Goal: Task Accomplishment & Management: Manage account settings

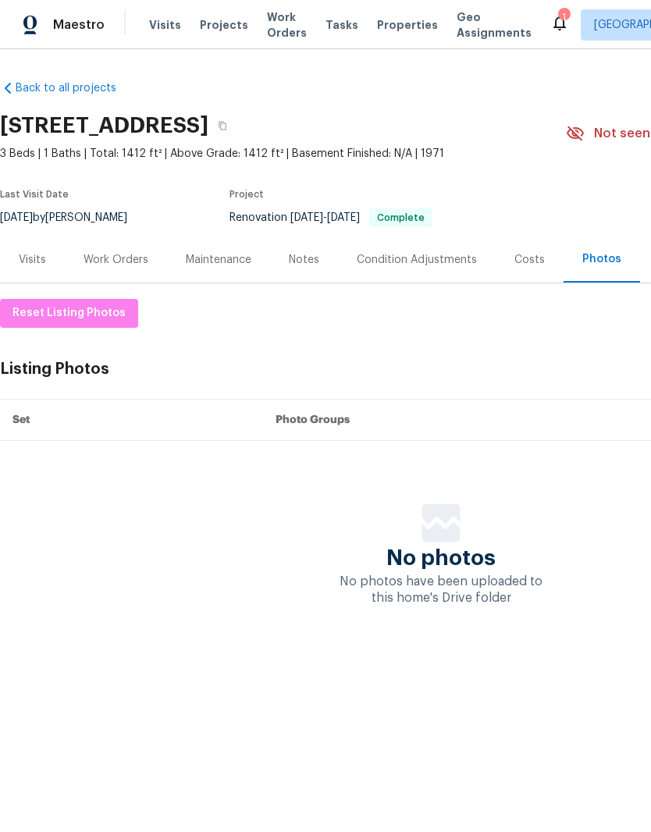
click at [387, 32] on span "Properties" at bounding box center [407, 25] width 61 height 16
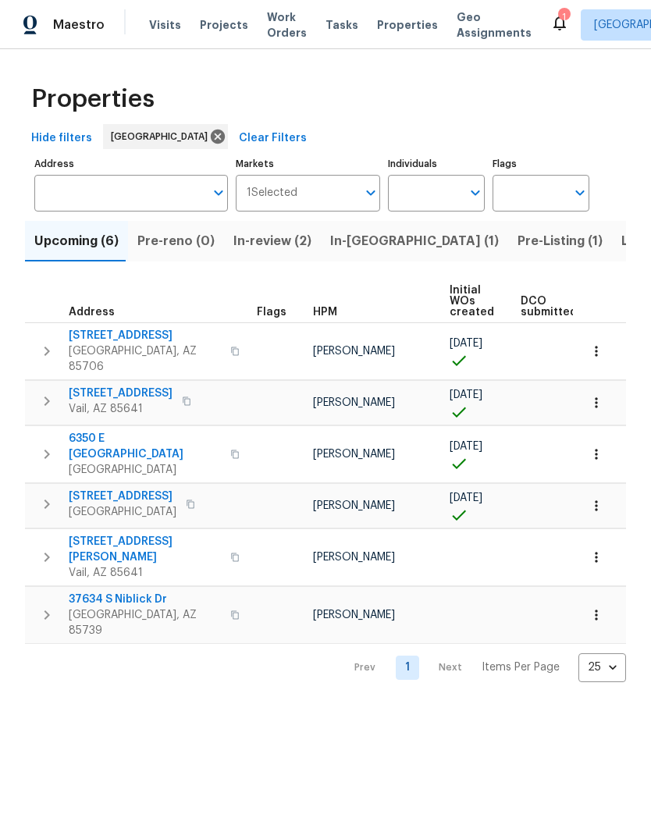
click at [145, 340] on span "[STREET_ADDRESS]" at bounding box center [145, 336] width 152 height 16
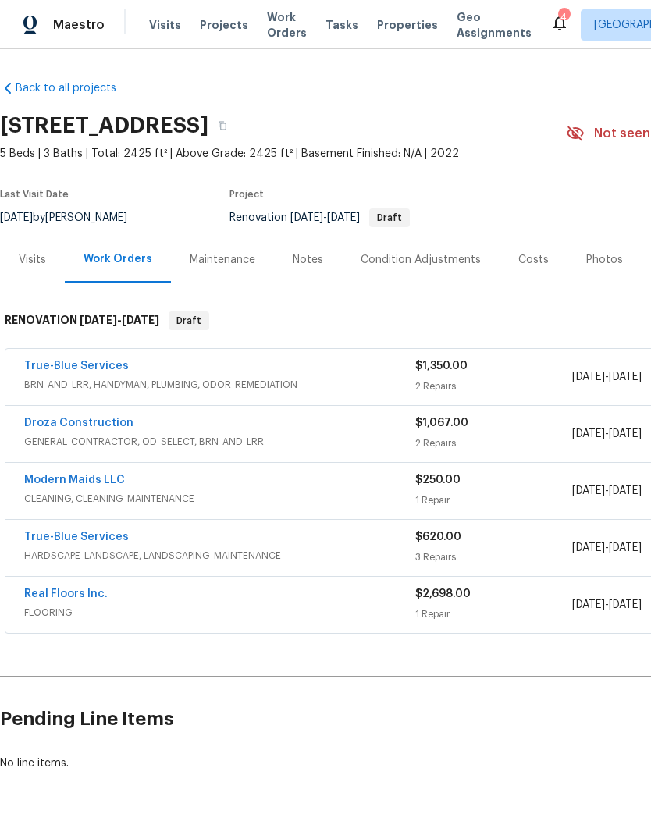
click at [336, 556] on span "HARDSCAPE_LANDSCAPE, LANDSCAPING_MAINTENANCE" at bounding box center [219, 556] width 391 height 16
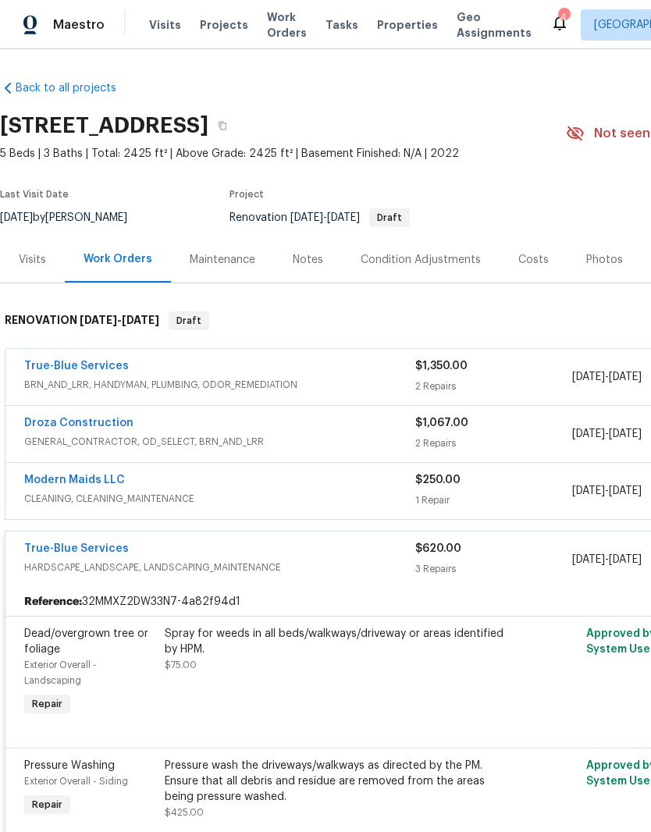
click at [389, 30] on span "Properties" at bounding box center [407, 25] width 61 height 16
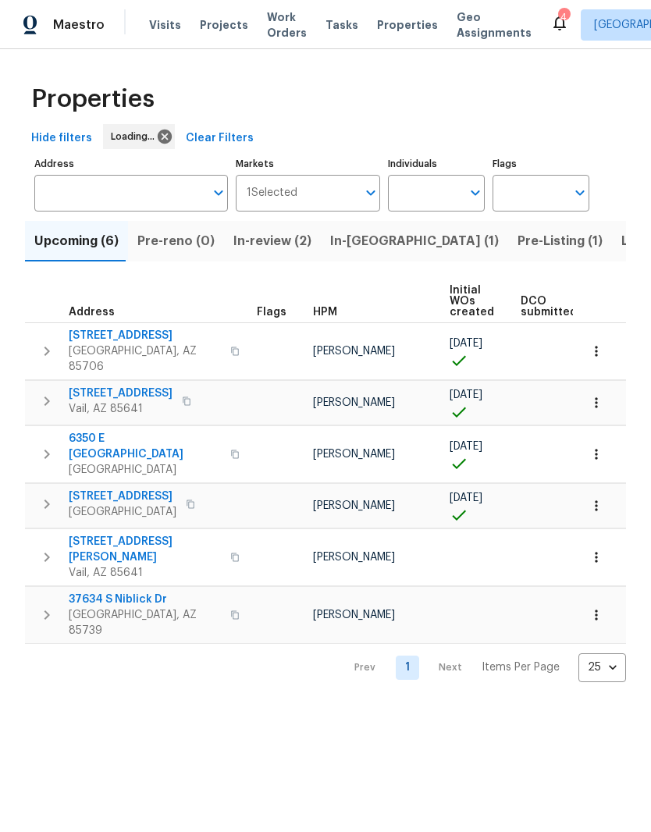
click at [621, 243] on span "Listed (22)" at bounding box center [654, 241] width 66 height 22
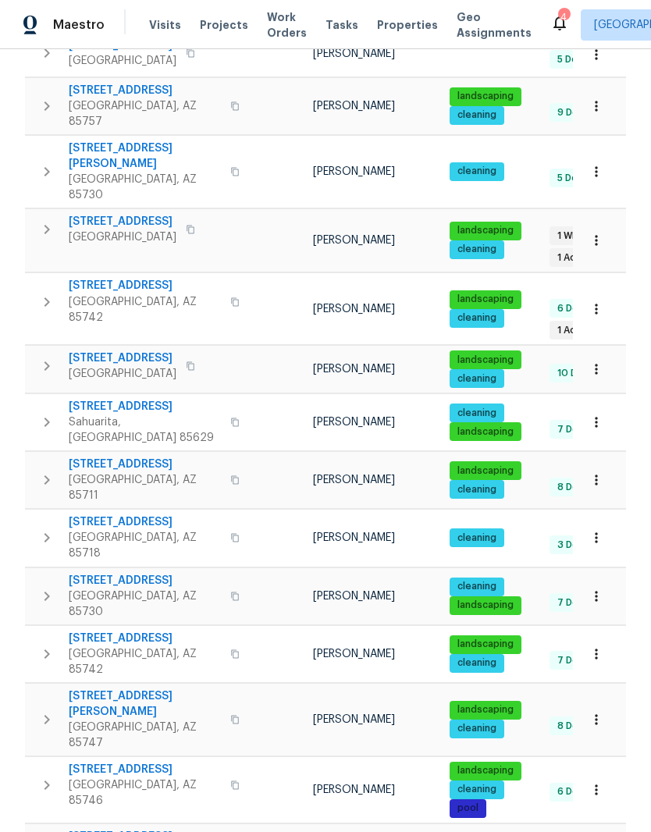
scroll to position [343, 0]
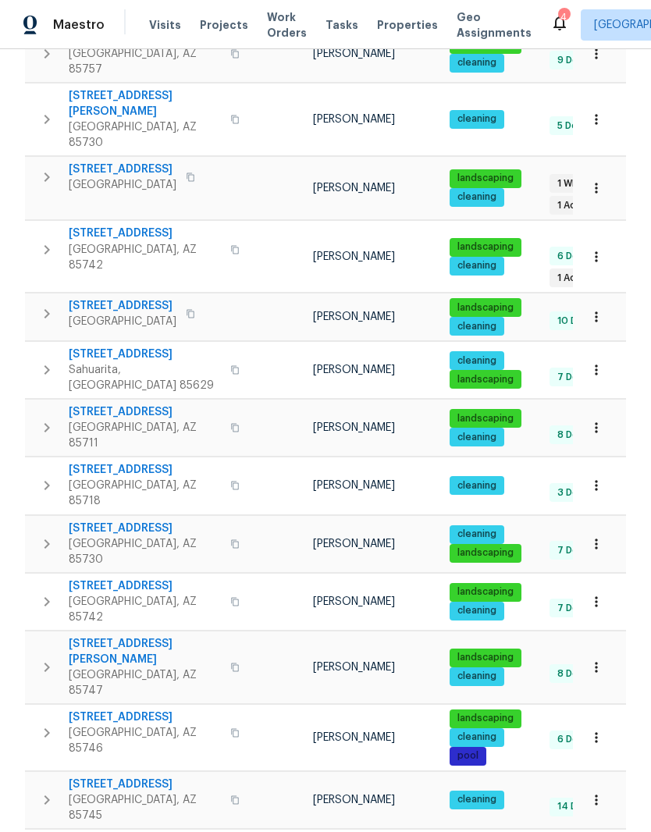
click at [116, 725] on span "Tucson, AZ 85746" at bounding box center [145, 740] width 152 height 31
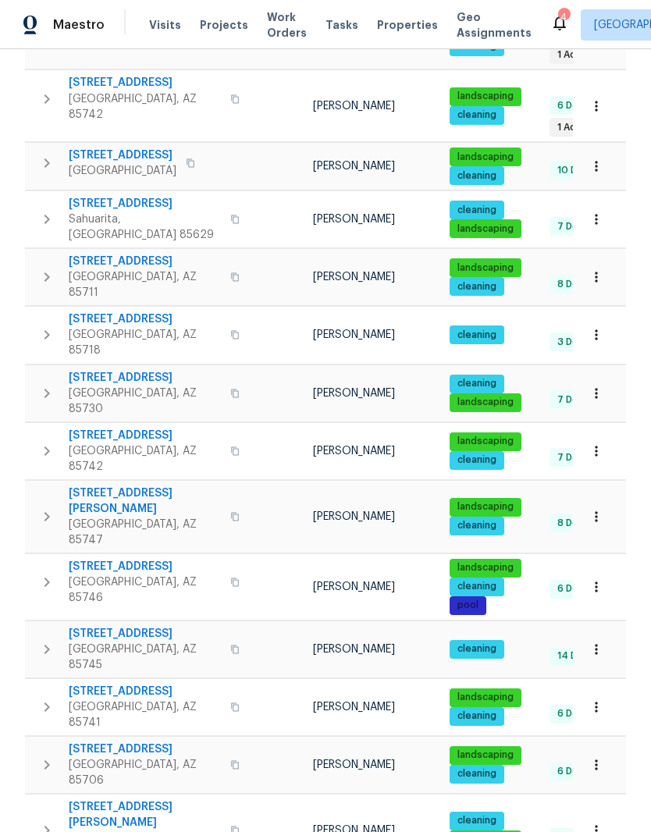
scroll to position [478, 0]
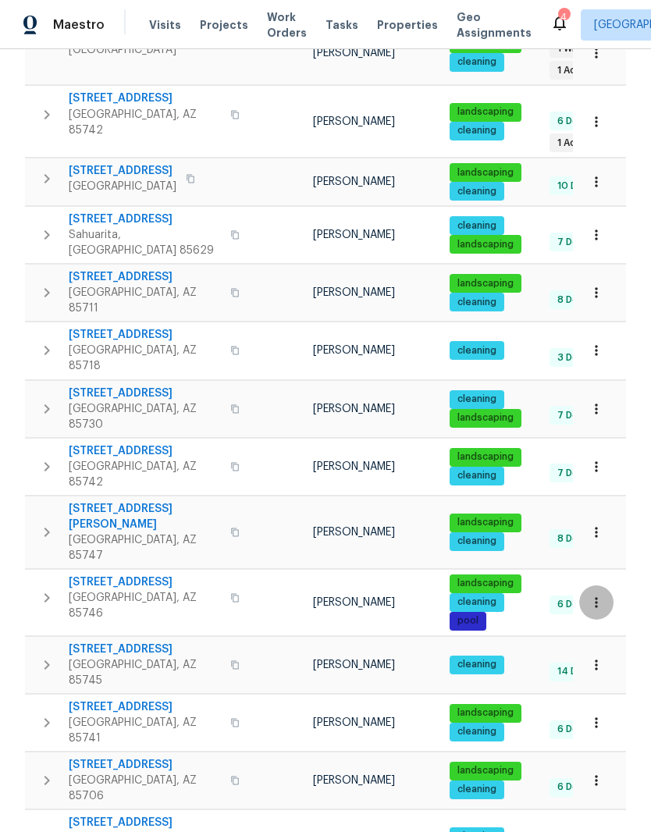
click at [602, 595] on icon "button" at bounding box center [596, 603] width 16 height 16
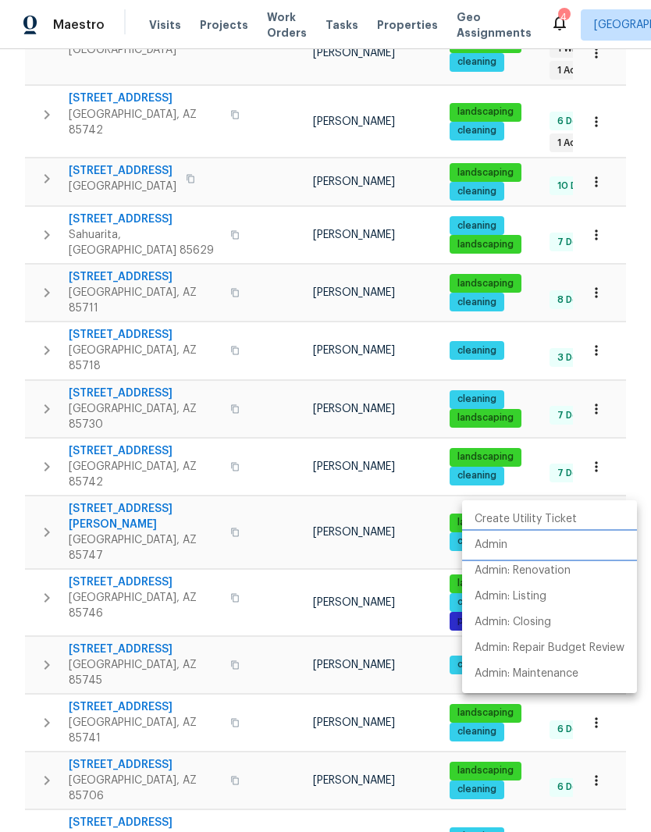
click at [513, 542] on li "Admin" at bounding box center [549, 545] width 175 height 26
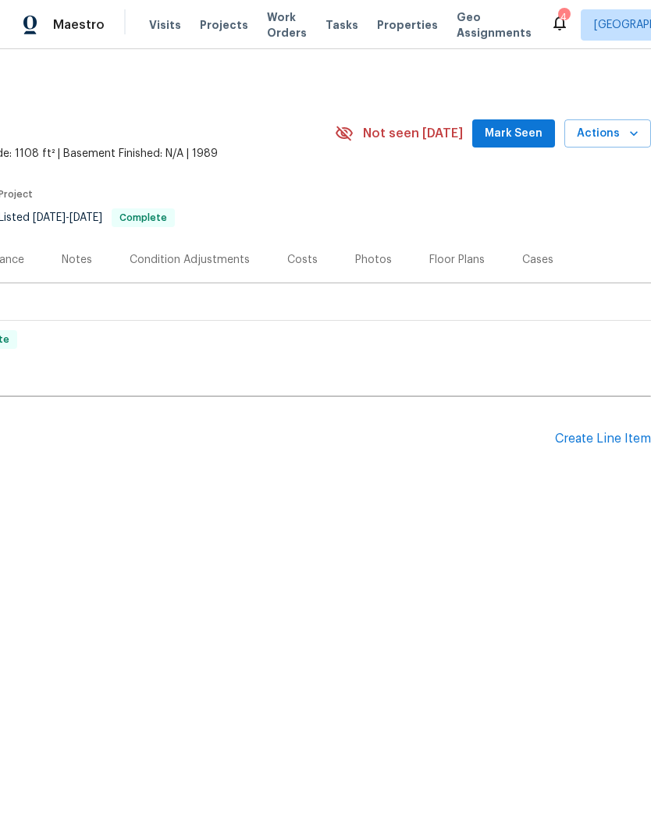
scroll to position [0, 231]
click at [597, 435] on div "Create Line Item" at bounding box center [603, 438] width 96 height 15
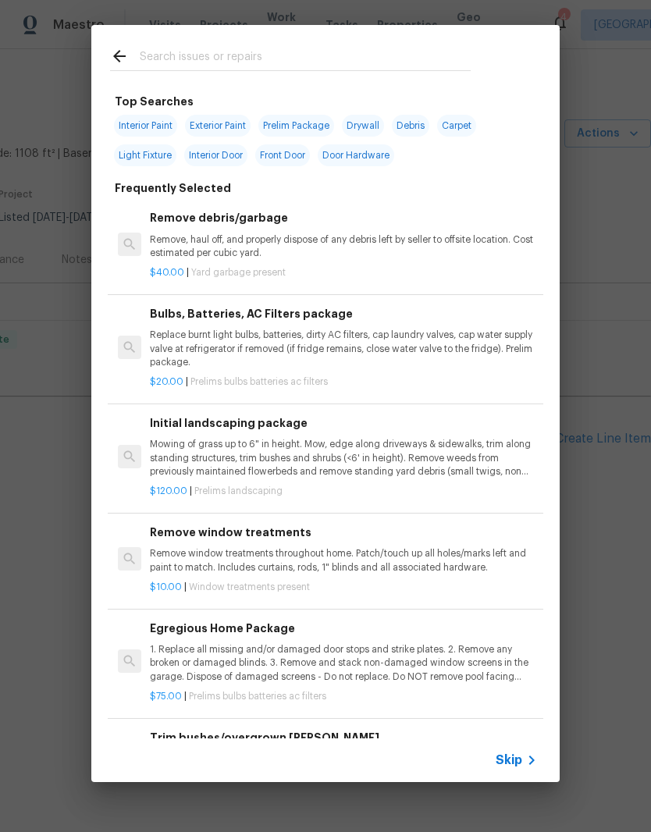
click at [354, 48] on input "text" at bounding box center [305, 58] width 331 height 23
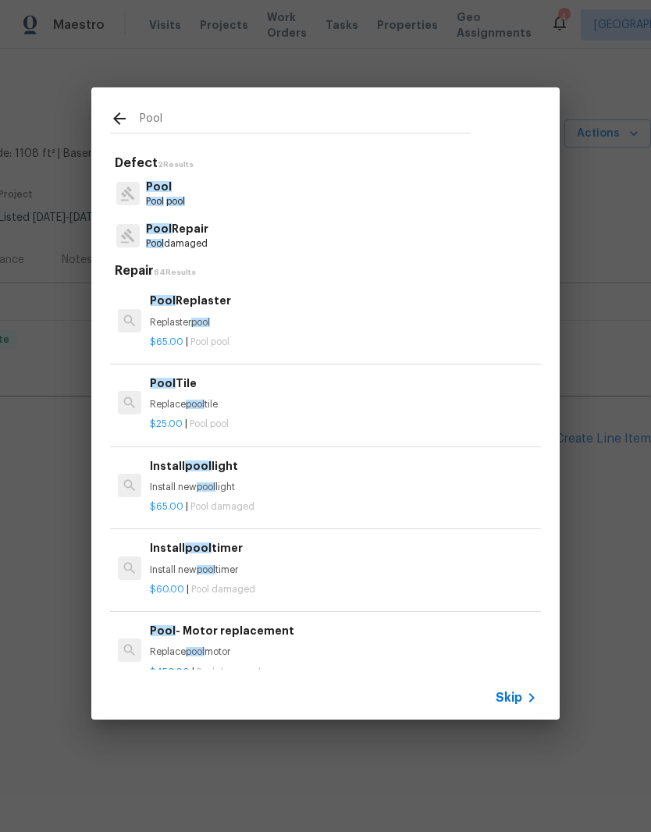
type input "Pool"
click at [392, 194] on div "Pool Pool pool" at bounding box center [325, 193] width 431 height 42
click at [406, 194] on div "Pool Pool pool" at bounding box center [325, 193] width 431 height 42
click at [368, 190] on div "Pool Pool pool" at bounding box center [325, 193] width 431 height 42
click at [185, 198] on span "pool" at bounding box center [175, 201] width 19 height 9
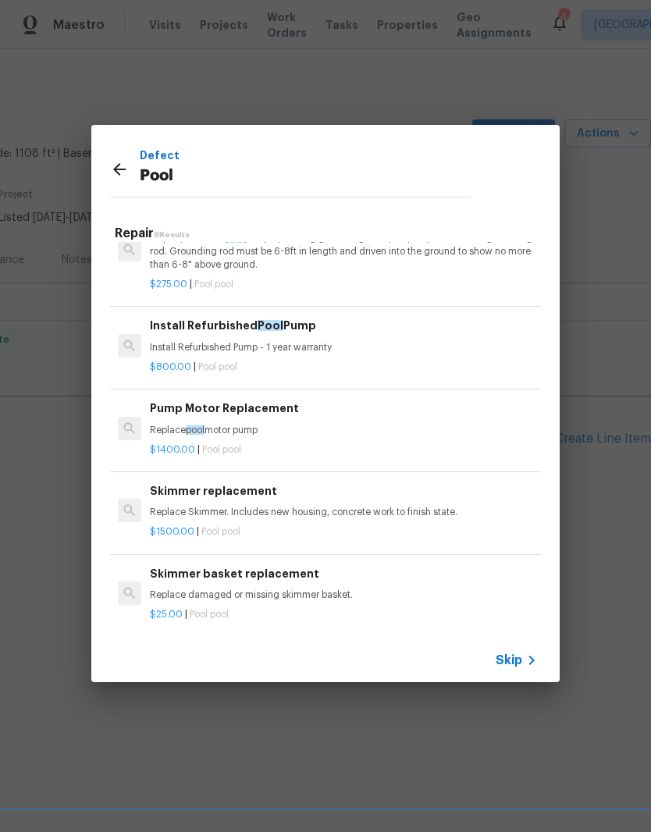
scroll to position [294, 0]
click at [125, 175] on icon at bounding box center [119, 169] width 19 height 19
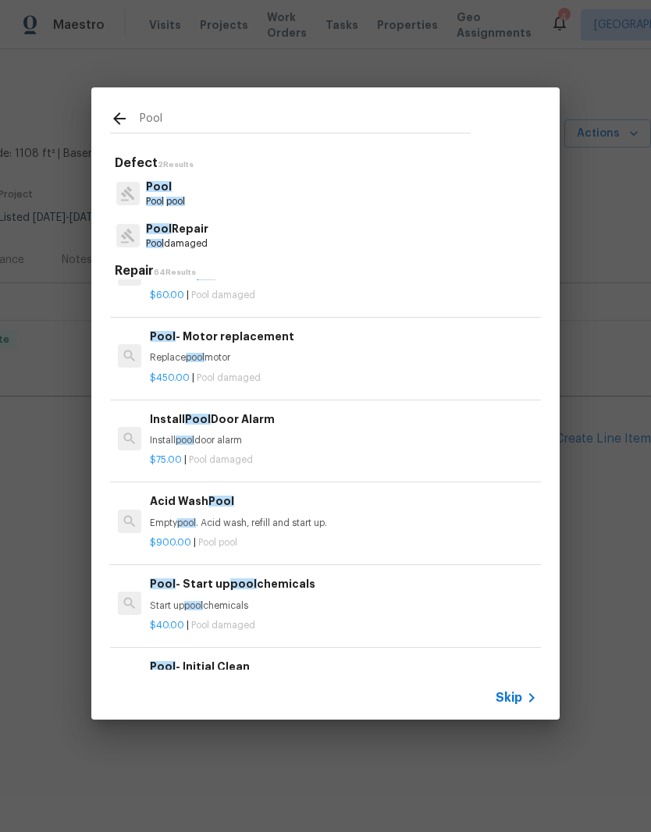
click at [274, 127] on input "Pool" at bounding box center [305, 120] width 331 height 23
type input "P"
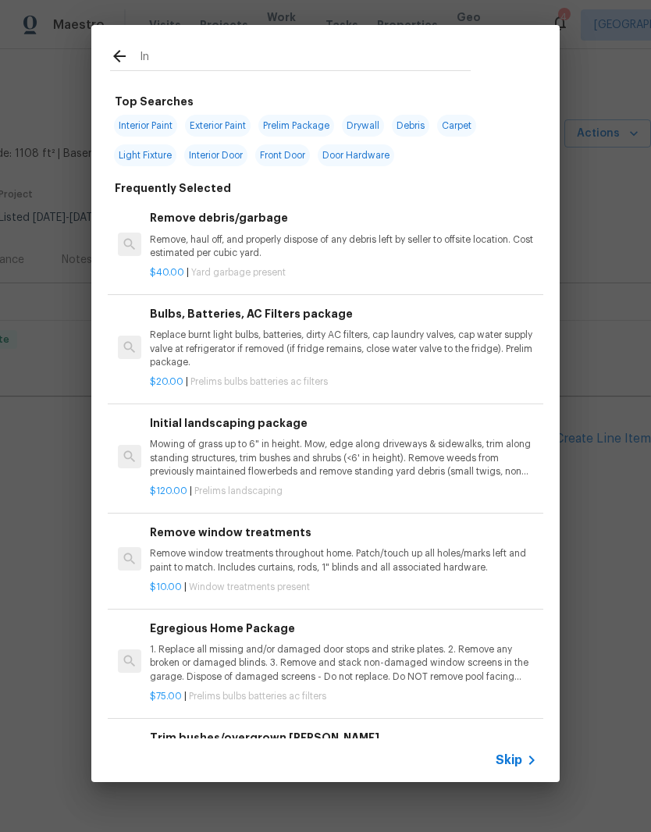
type input "I"
type input "Balance"
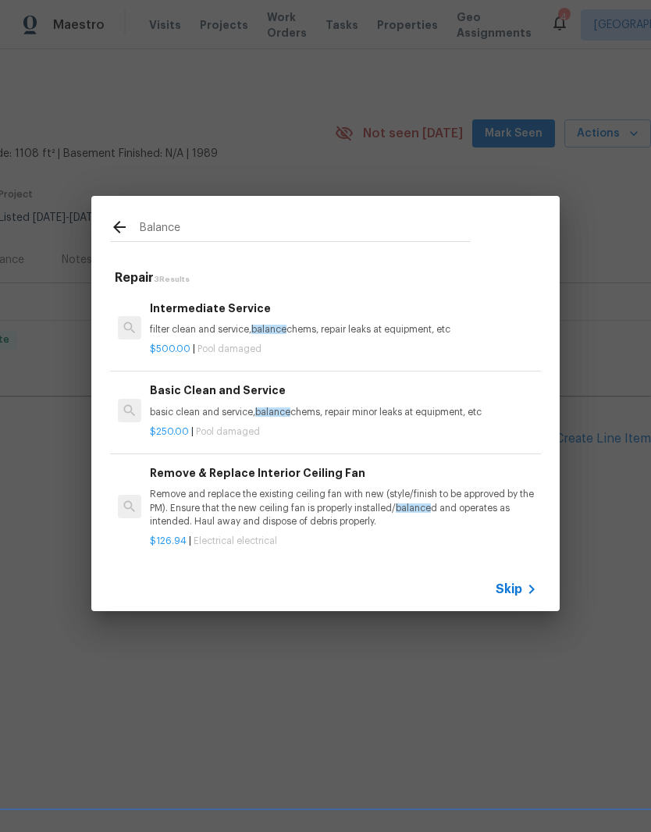
click at [478, 417] on p "basic clean and service, balance chems, repair minor leaks at equipment, etc" at bounding box center [343, 412] width 387 height 13
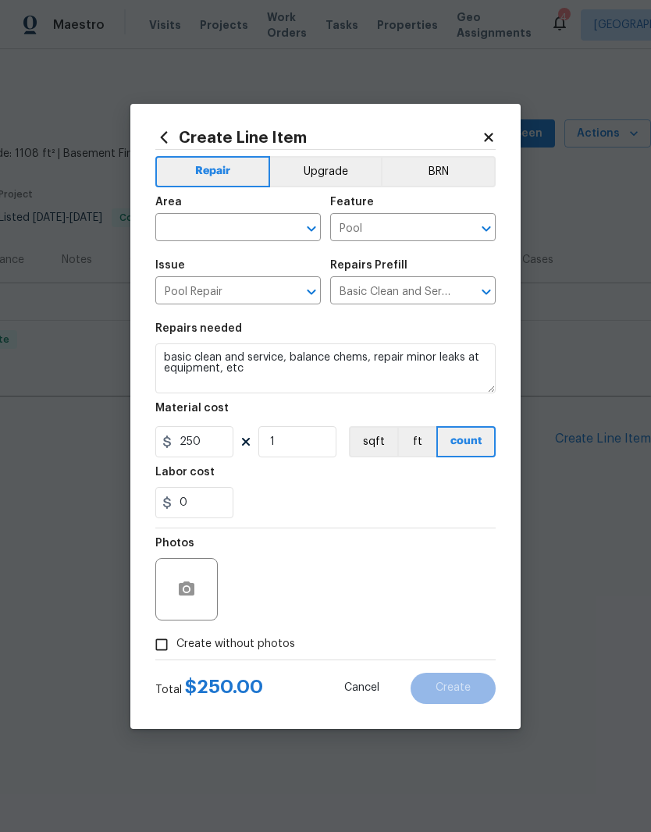
click at [224, 225] on input "text" at bounding box center [216, 229] width 122 height 24
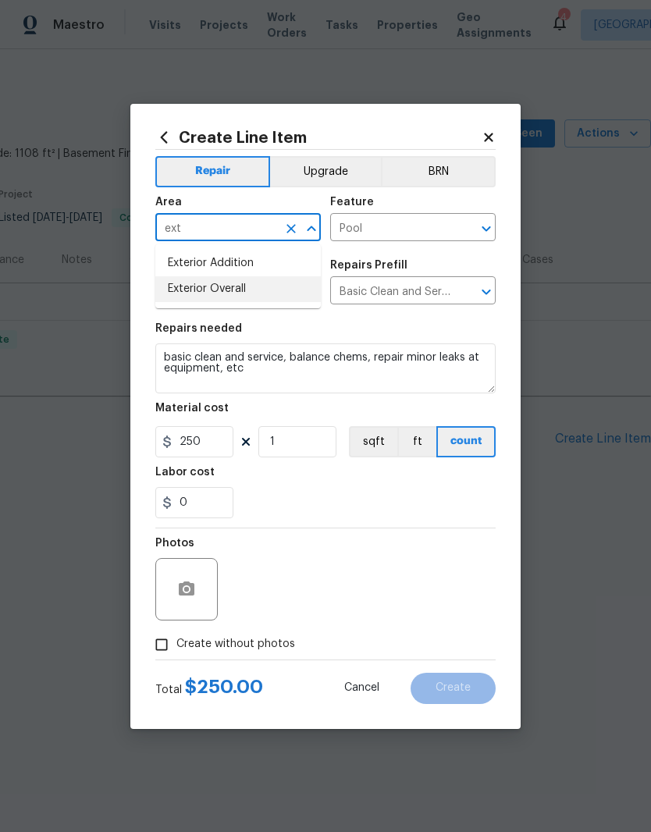
click at [245, 286] on li "Exterior Overall" at bounding box center [237, 289] width 165 height 26
type input "Exterior Overall"
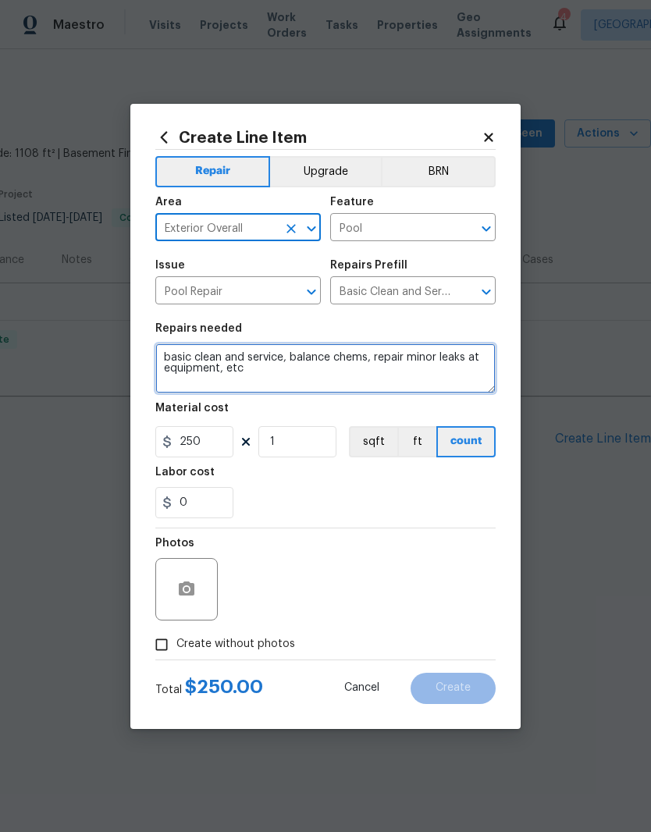
click at [359, 383] on textarea "basic clean and service, balance chems, repair minor leaks at equipment, etc" at bounding box center [325, 368] width 340 height 50
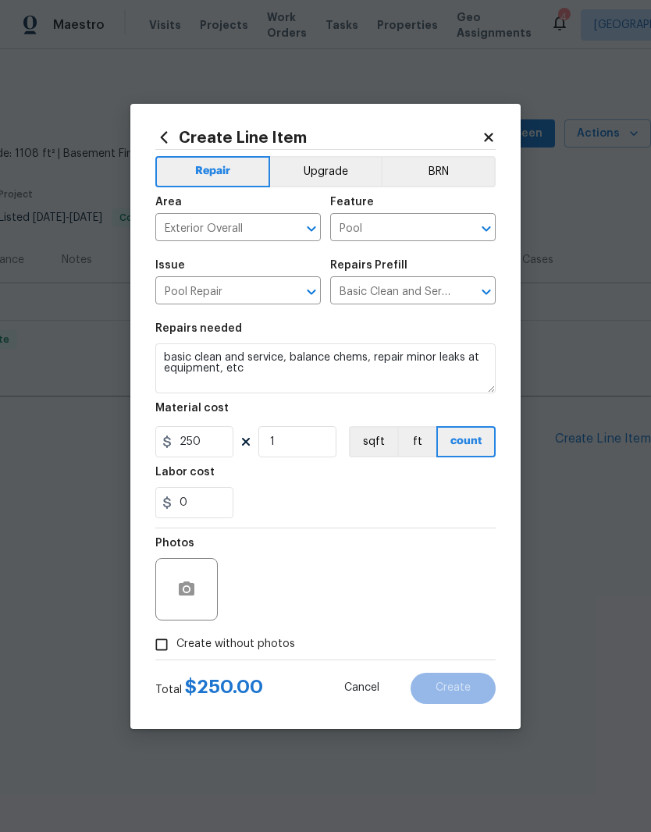
click at [413, 515] on div "0" at bounding box center [325, 502] width 340 height 31
click at [169, 643] on input "Create without photos" at bounding box center [162, 645] width 30 height 30
checkbox input "true"
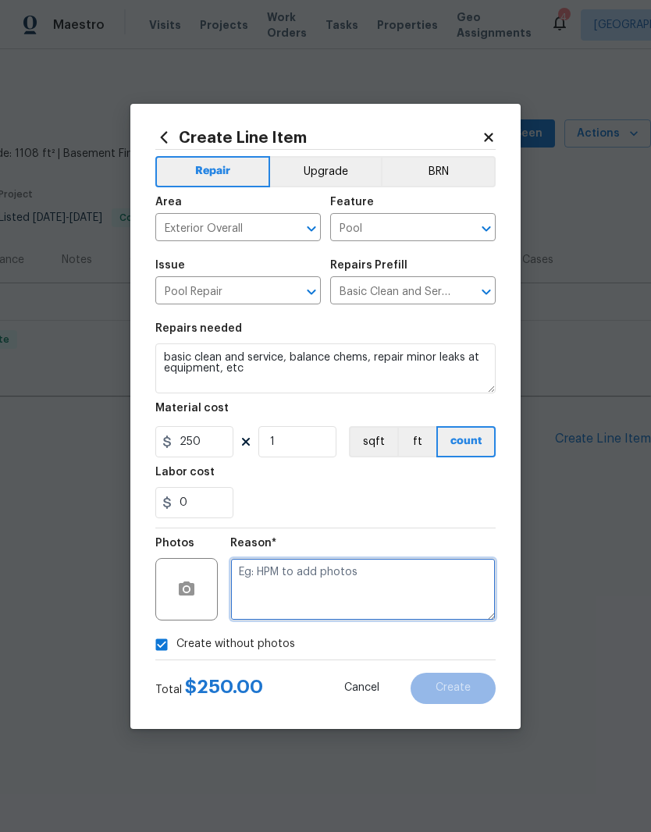
click at [334, 581] on textarea at bounding box center [362, 589] width 265 height 62
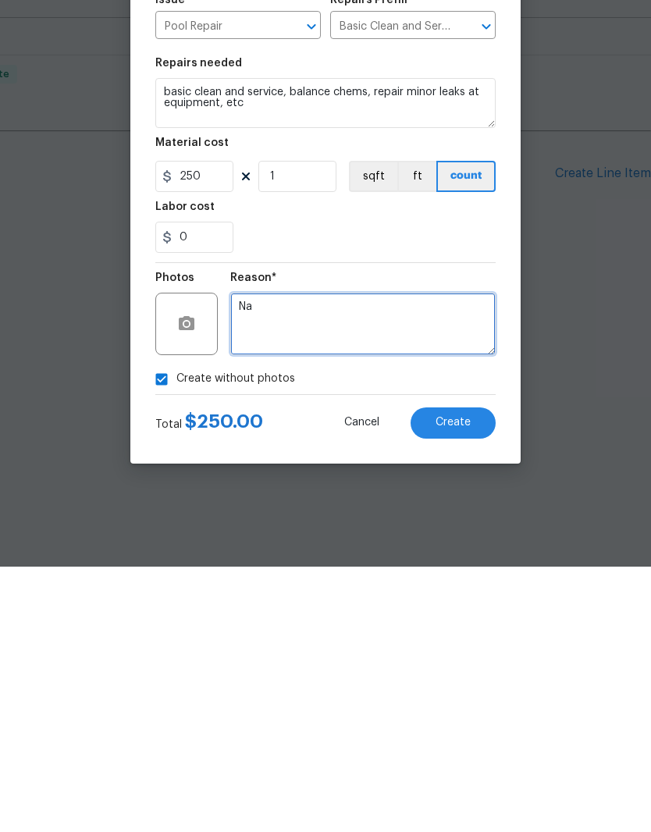
type textarea "Na"
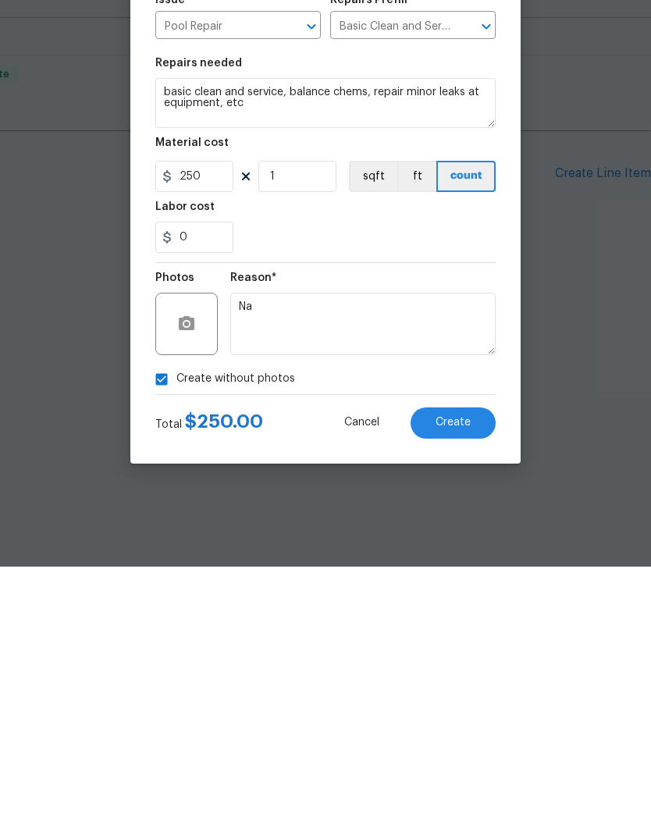
click at [408, 487] on div "0" at bounding box center [325, 502] width 340 height 31
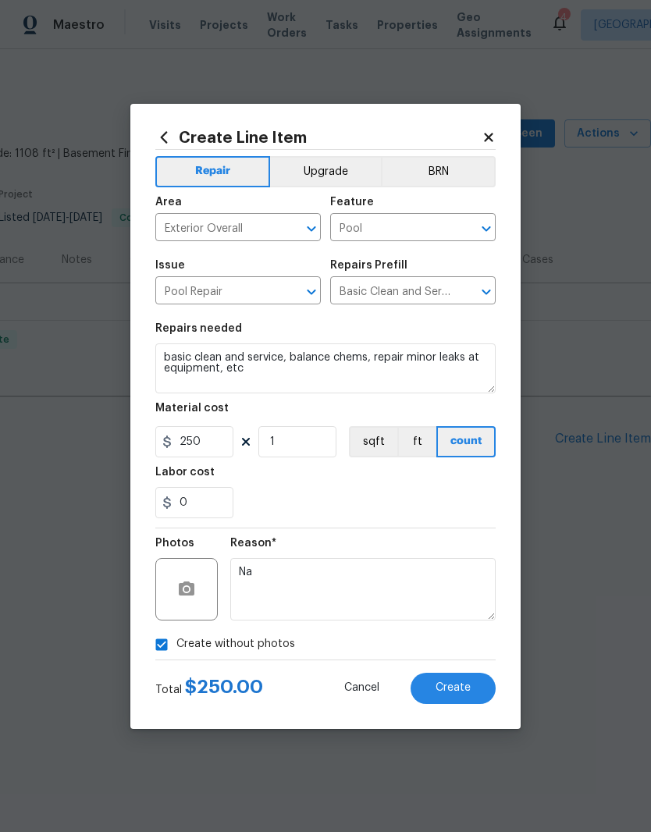
click at [464, 699] on button "Create" at bounding box center [452, 688] width 85 height 31
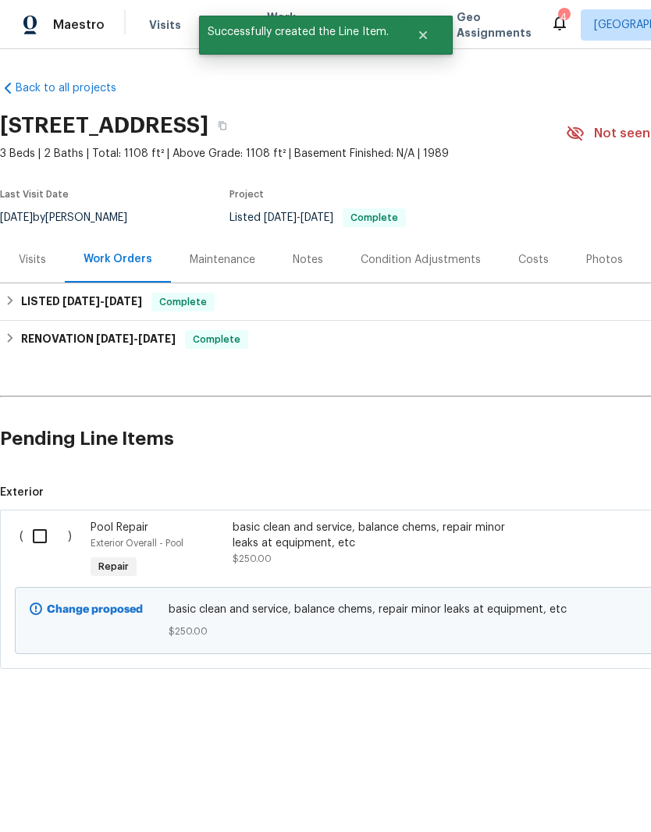
scroll to position [0, 0]
click at [39, 541] on input "checkbox" at bounding box center [45, 536] width 44 height 33
checkbox input "true"
click at [569, 789] on span "Create Work Order" at bounding box center [562, 793] width 104 height 20
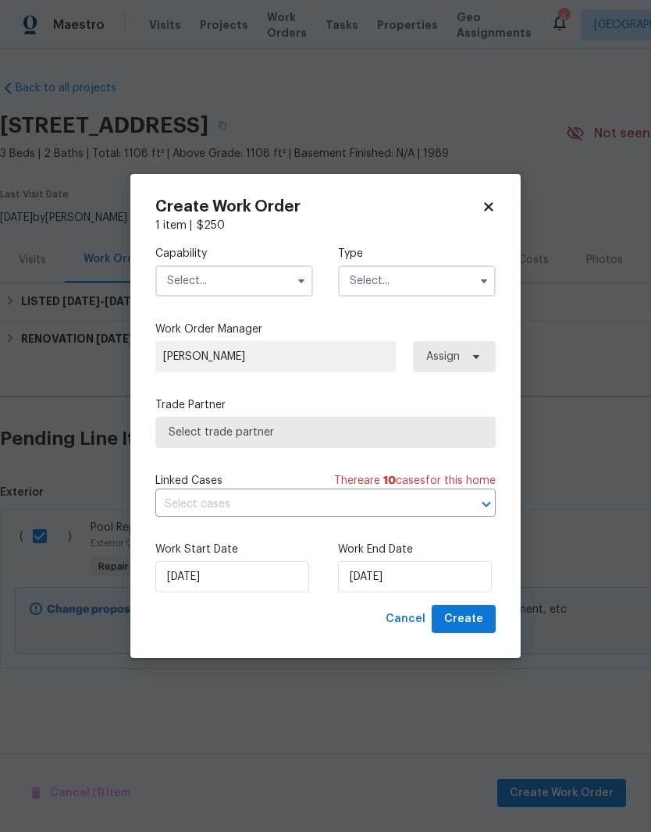
click at [261, 285] on input "text" at bounding box center [234, 280] width 158 height 31
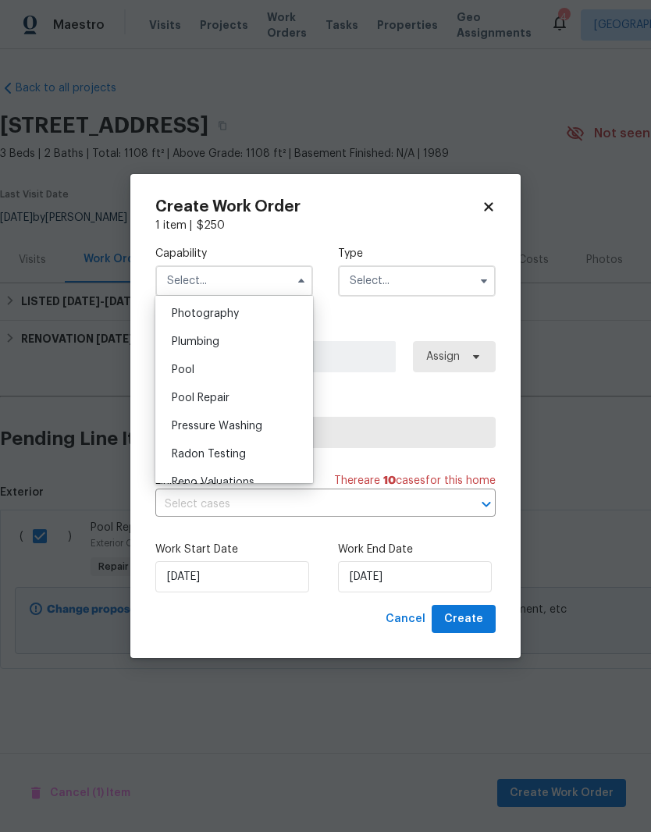
scroll to position [1383, 0]
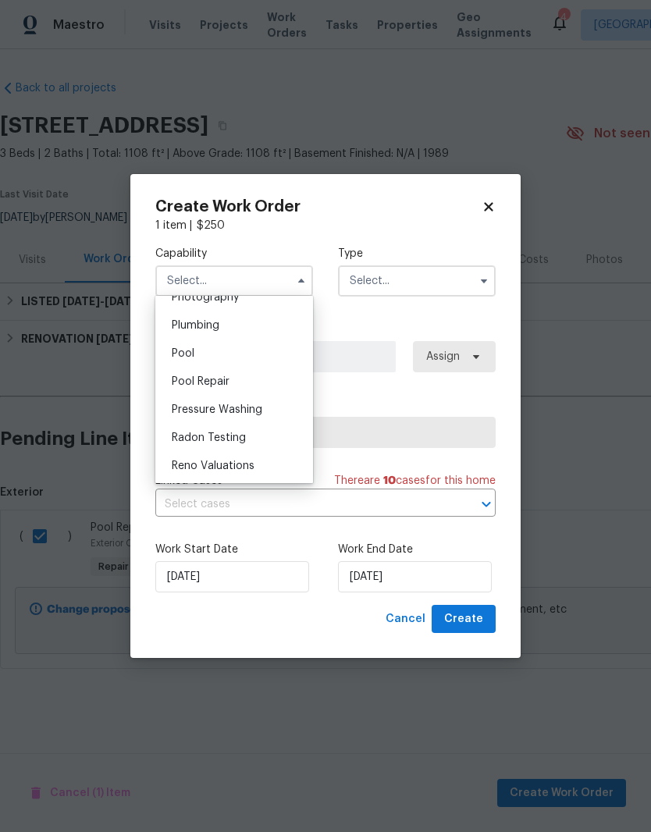
click at [224, 357] on div "Pool" at bounding box center [234, 353] width 150 height 28
type input "Pool"
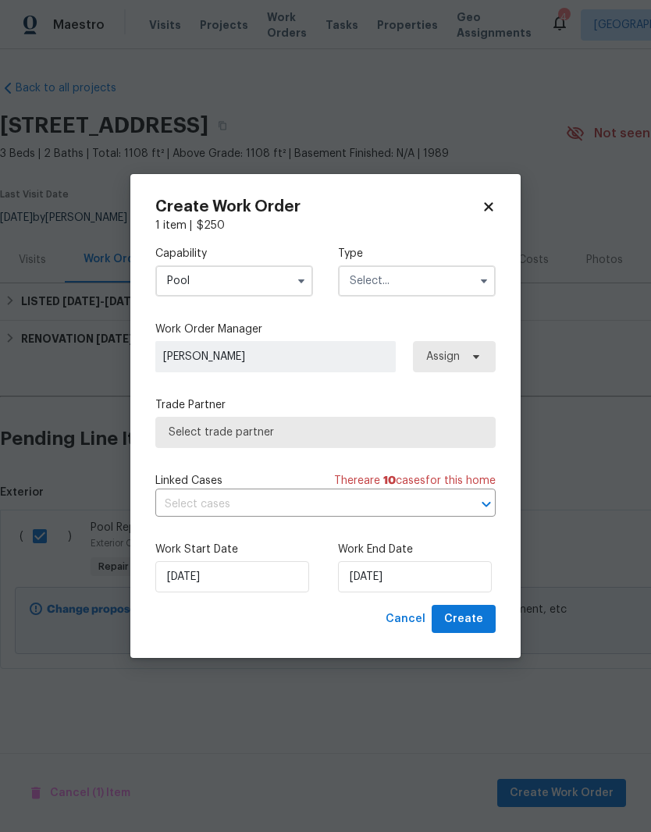
click at [428, 281] on input "text" at bounding box center [417, 280] width 158 height 31
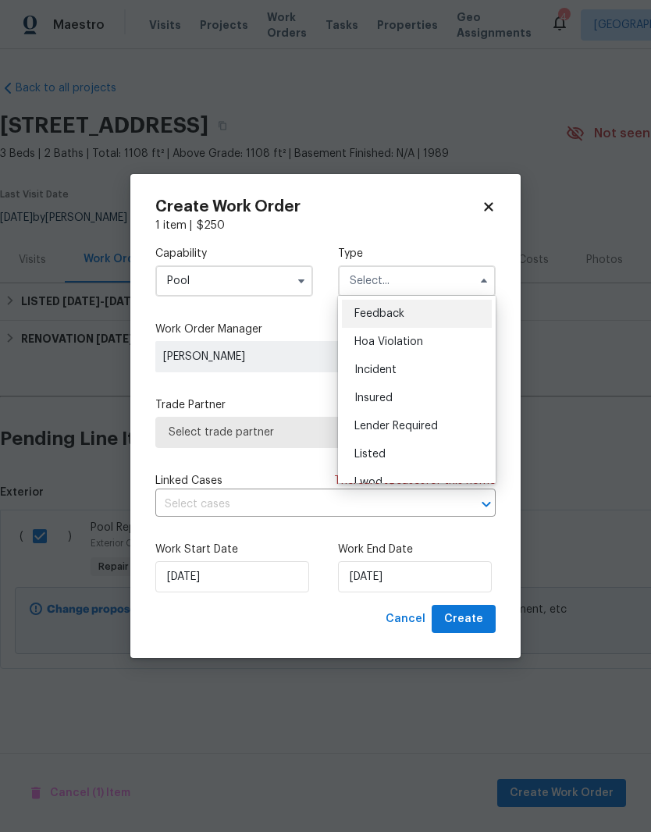
click at [396, 453] on div "Listed" at bounding box center [417, 454] width 150 height 28
type input "Listed"
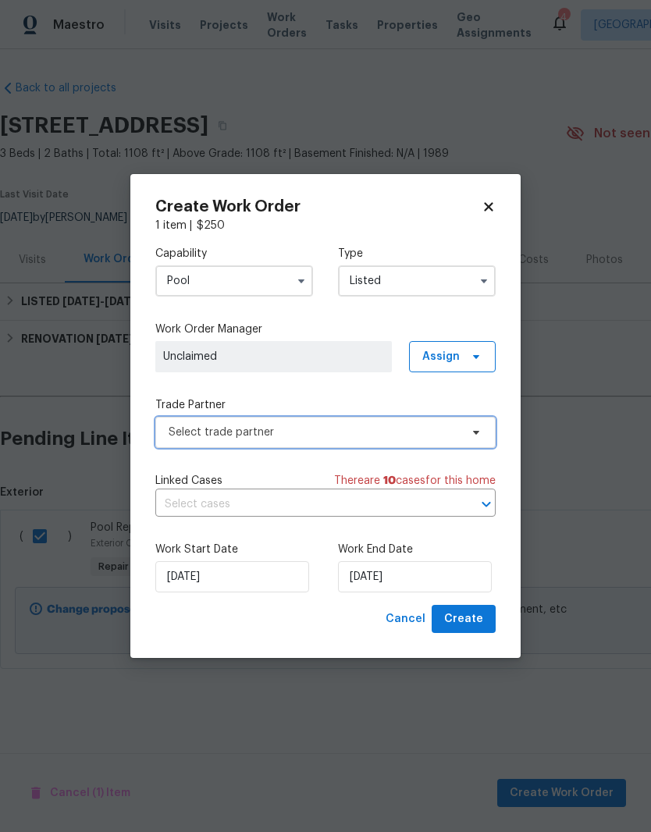
click at [385, 428] on span "Select trade partner" at bounding box center [314, 432] width 291 height 16
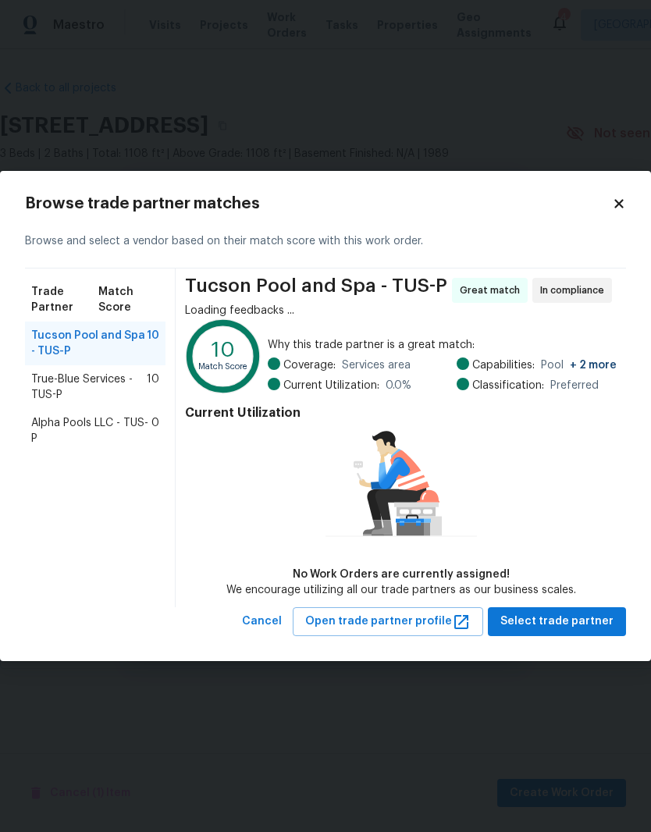
click at [115, 385] on span "True-Blue Services - TUS-P" at bounding box center [88, 386] width 115 height 31
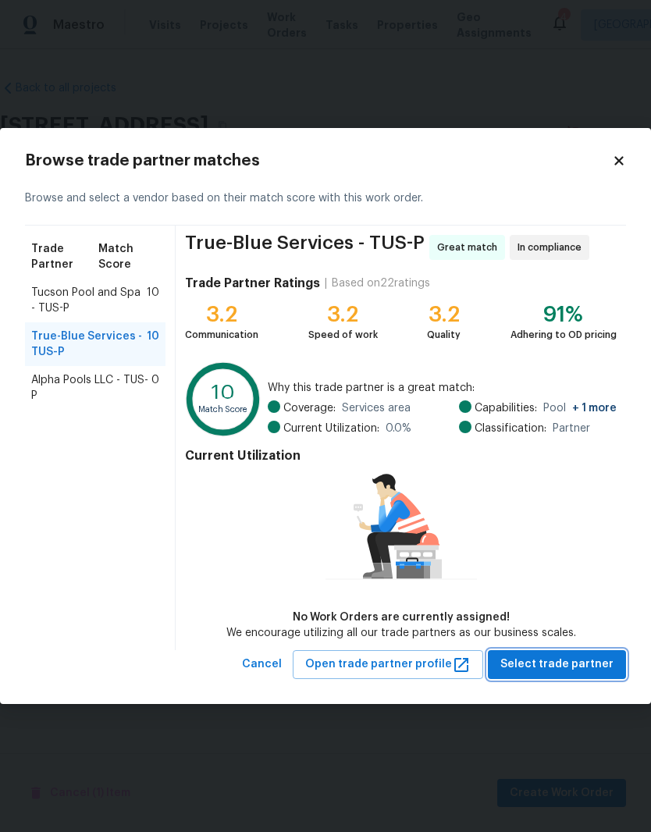
click at [574, 667] on span "Select trade partner" at bounding box center [556, 665] width 113 height 20
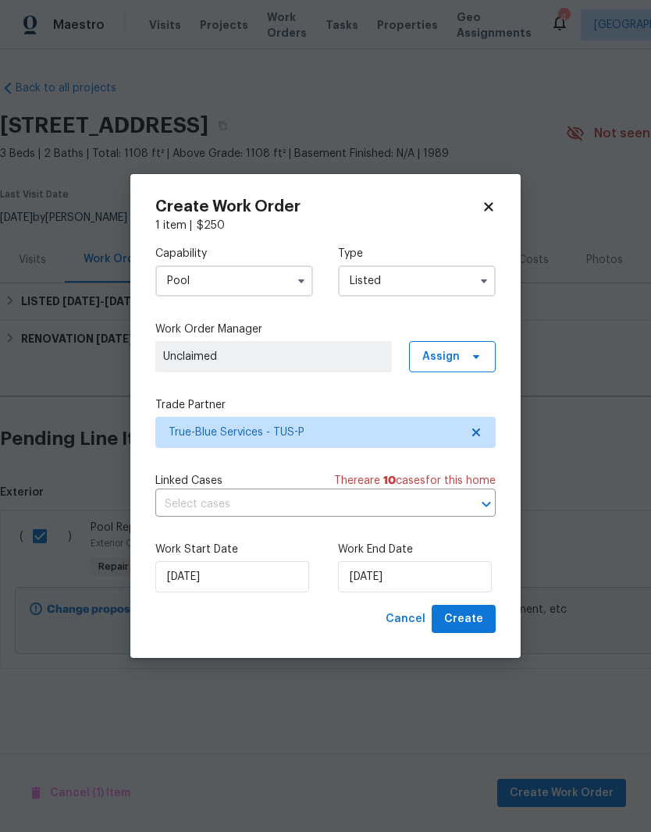
click at [318, 349] on span "Unclaimed" at bounding box center [273, 357] width 221 height 16
click at [468, 352] on span at bounding box center [473, 356] width 17 height 12
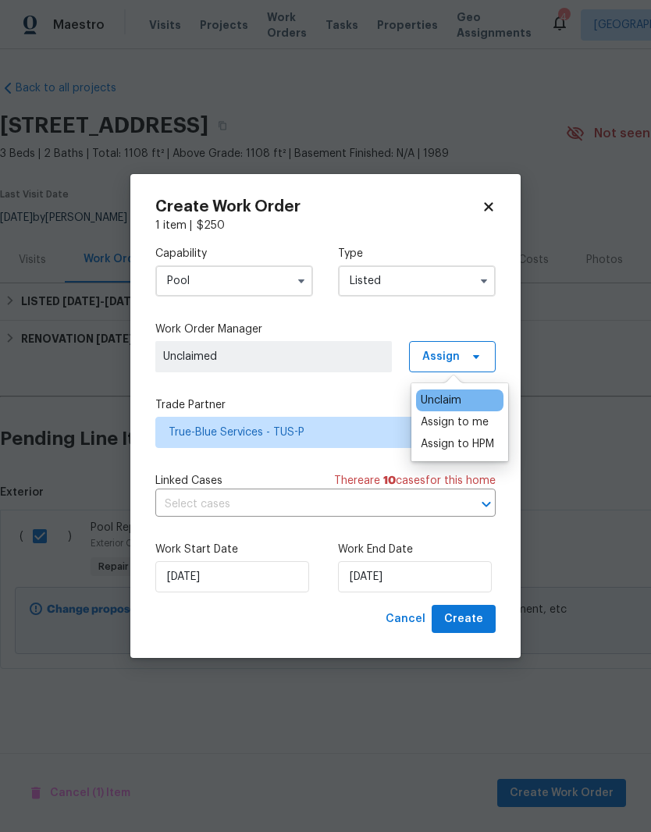
click at [471, 421] on div "Assign to me" at bounding box center [455, 422] width 68 height 16
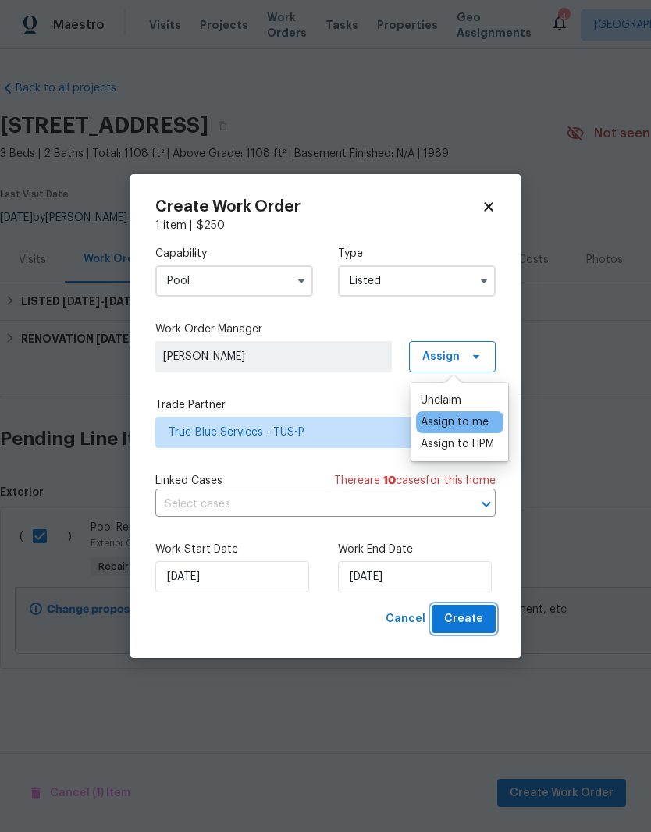
click at [469, 616] on span "Create" at bounding box center [463, 619] width 39 height 20
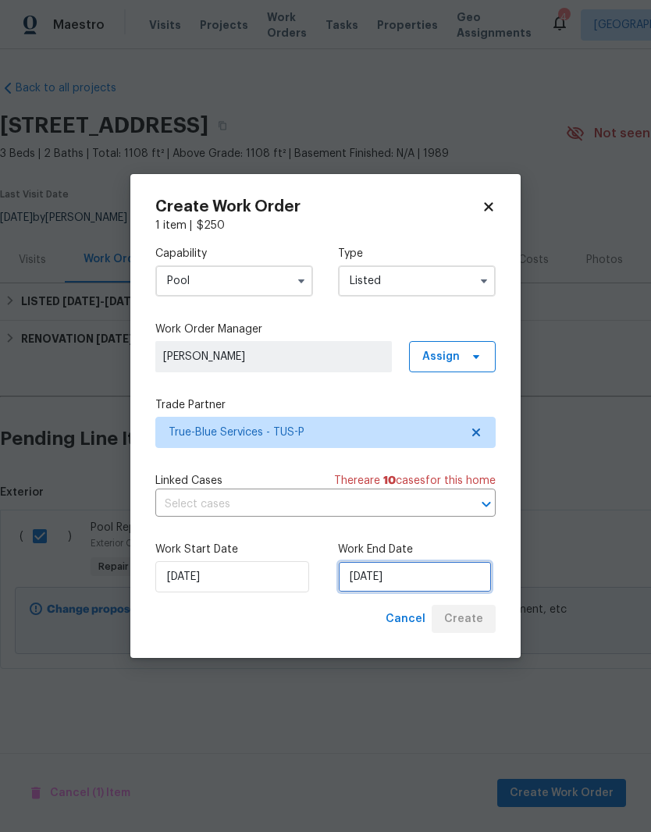
click at [434, 585] on input "10/2/2025" at bounding box center [415, 576] width 154 height 31
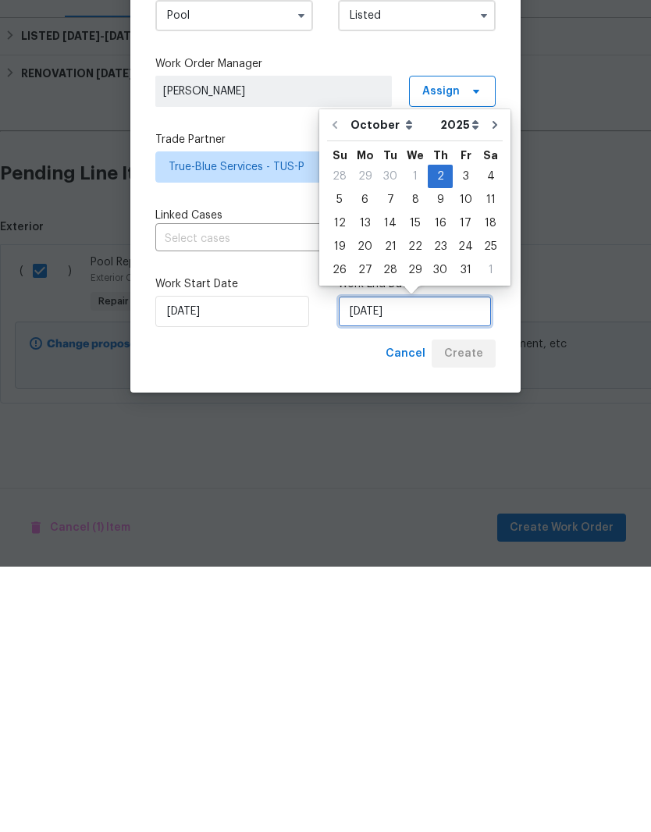
checkbox input "false"
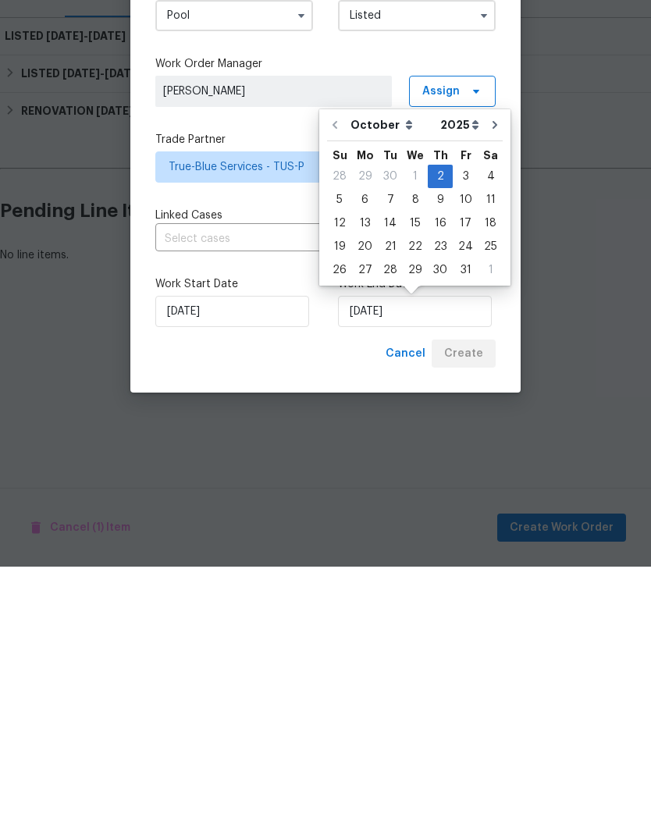
click at [466, 431] on div "3" at bounding box center [466, 442] width 26 height 22
type input "[DATE]"
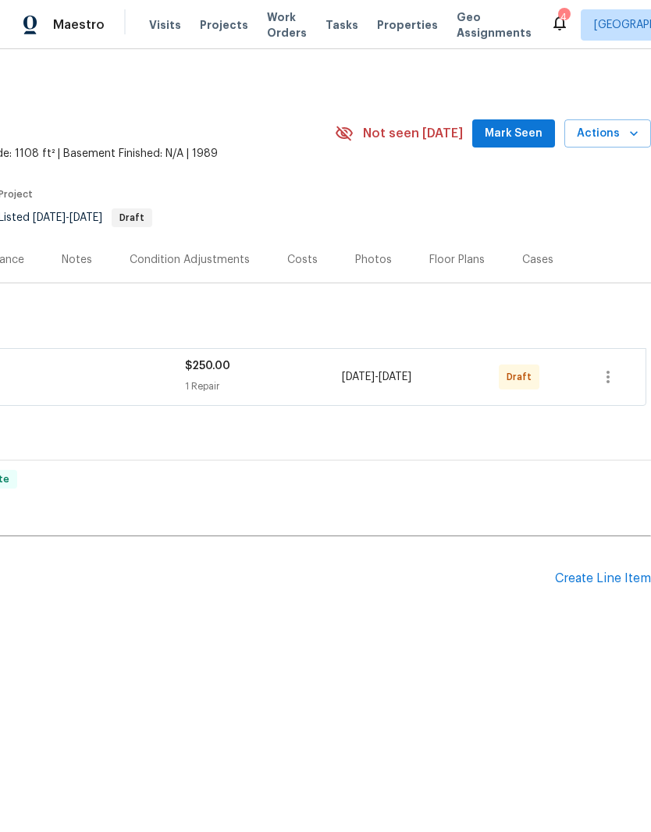
scroll to position [0, 231]
click at [607, 380] on icon "button" at bounding box center [607, 377] width 19 height 19
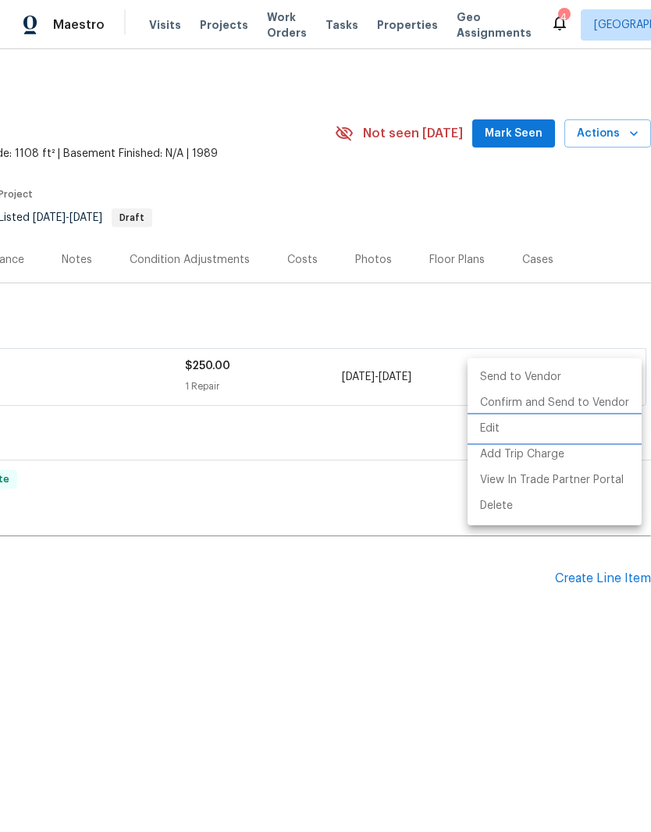
click at [527, 426] on li "Edit" at bounding box center [554, 429] width 174 height 26
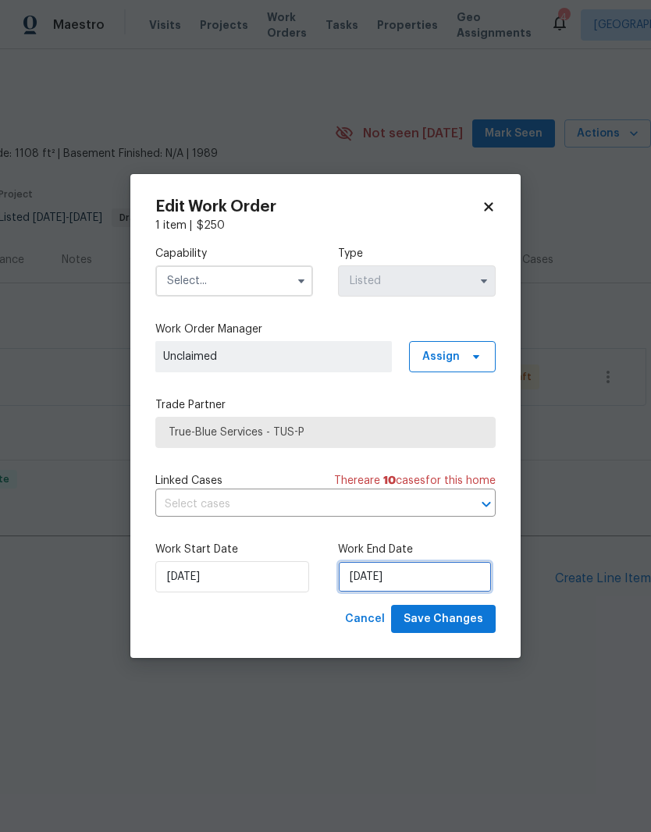
click at [407, 581] on input "10/2/2025" at bounding box center [415, 576] width 154 height 31
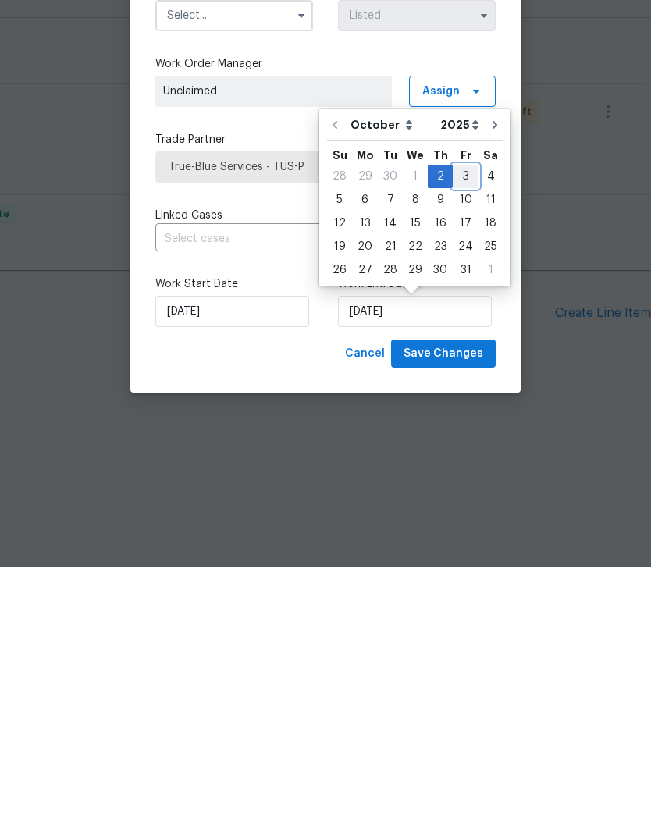
click at [460, 431] on div "3" at bounding box center [466, 442] width 26 height 22
type input "[DATE]"
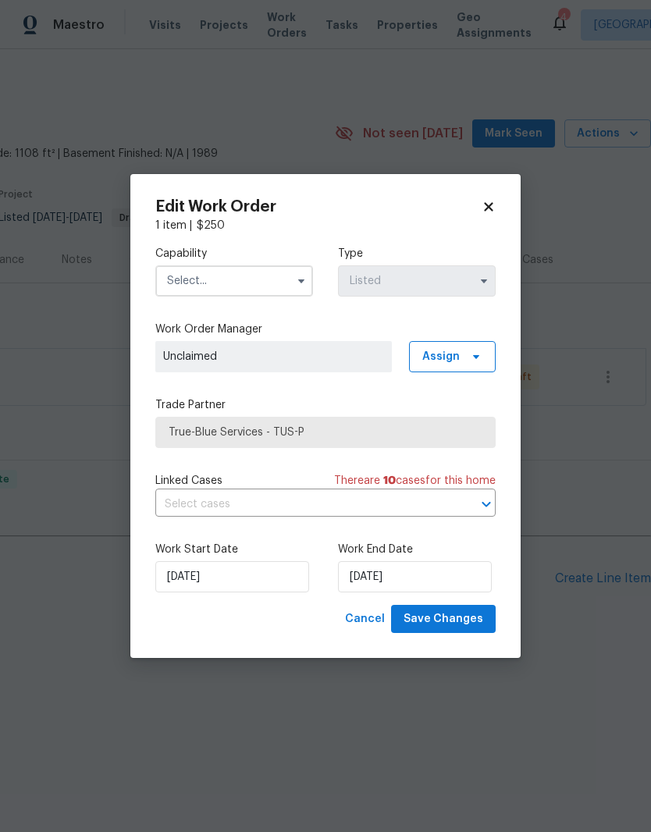
click at [268, 266] on input "text" at bounding box center [234, 280] width 158 height 31
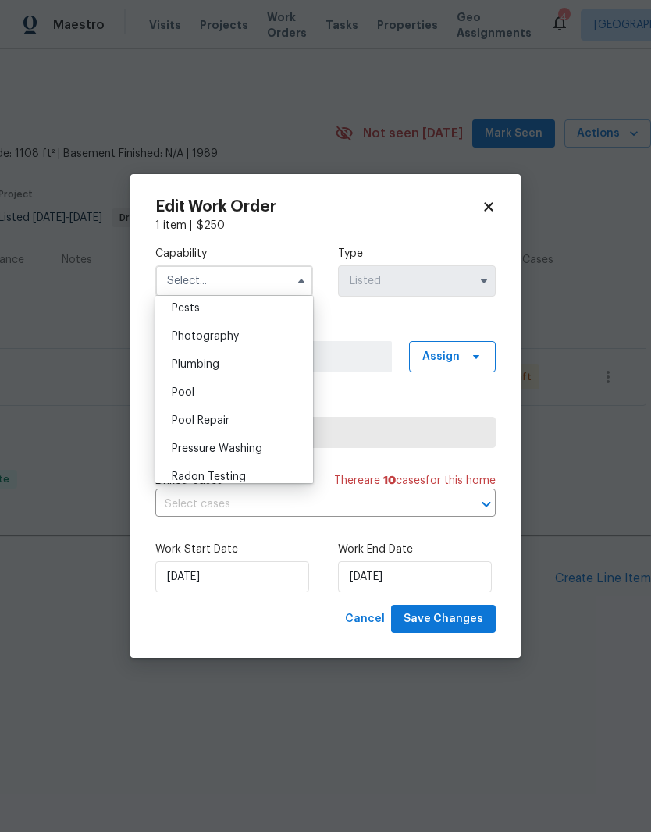
scroll to position [1345, 0]
click at [223, 394] on div "Pool" at bounding box center [234, 392] width 150 height 28
type input "Pool"
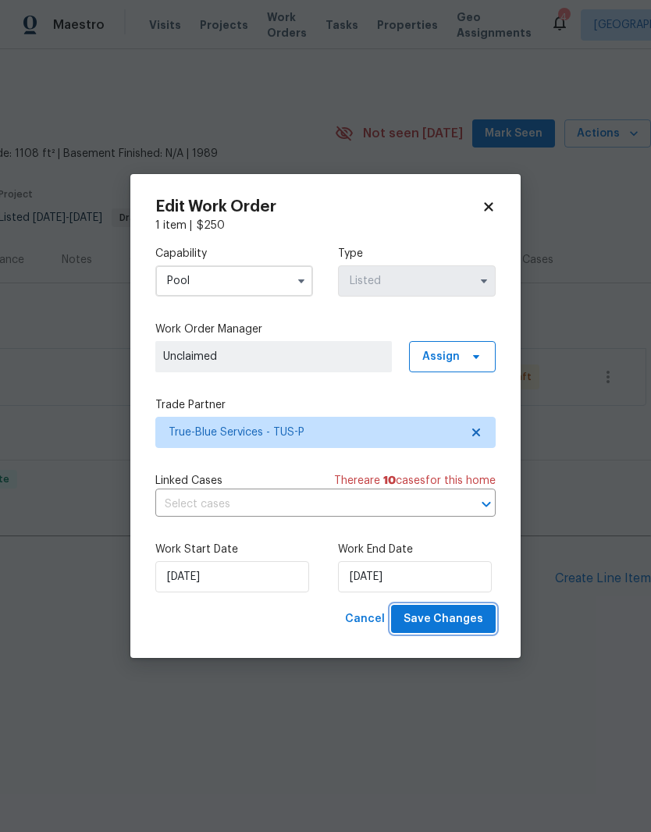
click at [463, 619] on span "Save Changes" at bounding box center [443, 619] width 80 height 20
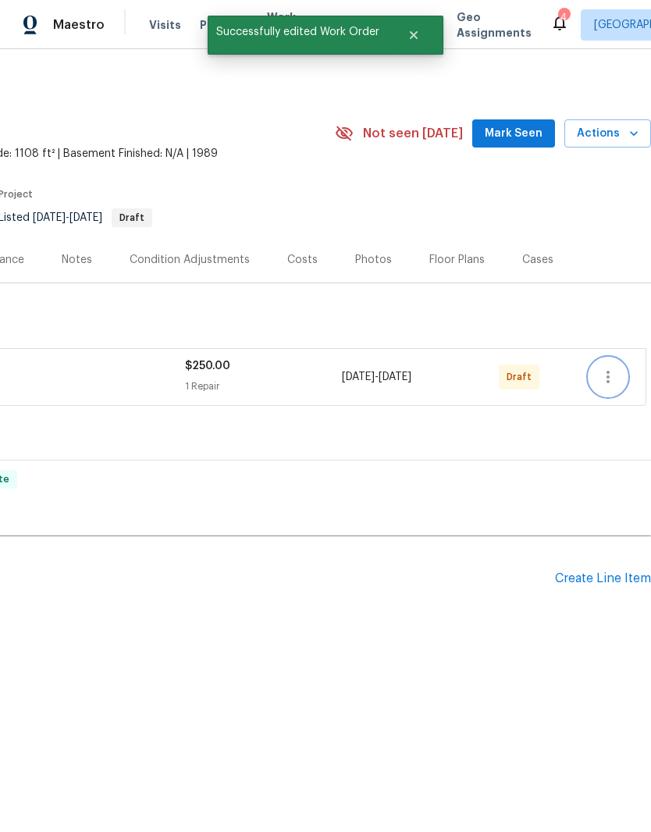
click at [616, 369] on icon "button" at bounding box center [607, 377] width 19 height 19
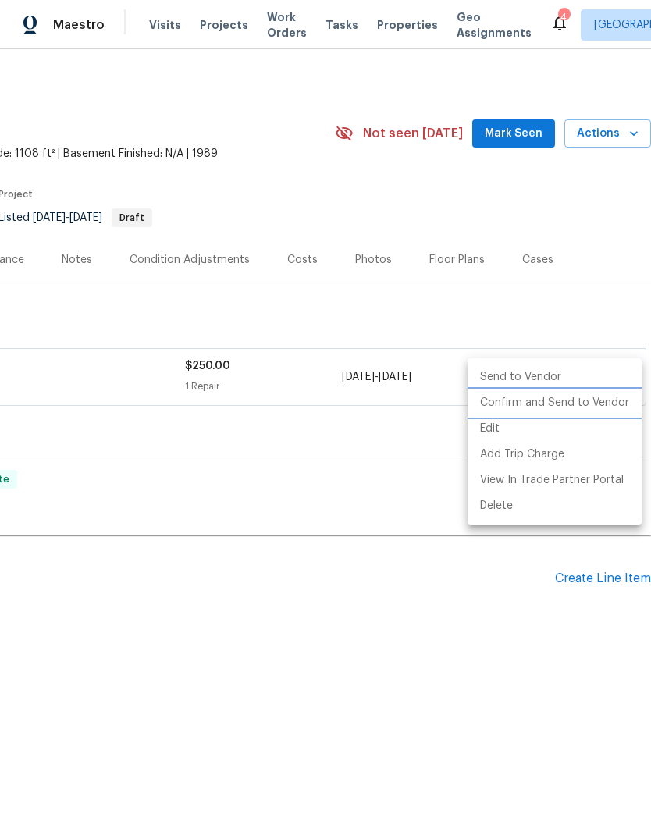
click at [593, 404] on li "Confirm and Send to Vendor" at bounding box center [554, 403] width 174 height 26
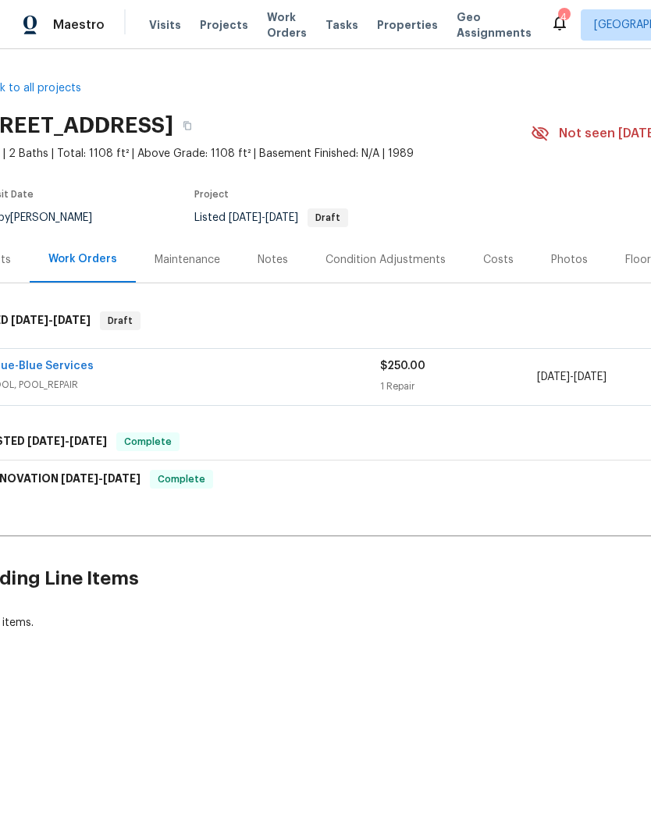
scroll to position [0, 44]
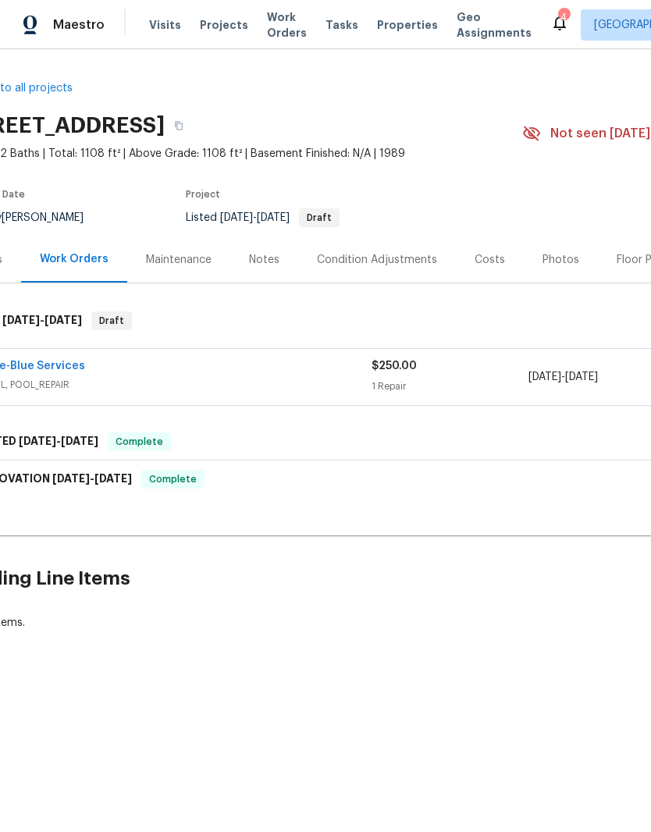
click at [280, 257] on div "Notes" at bounding box center [264, 259] width 68 height 46
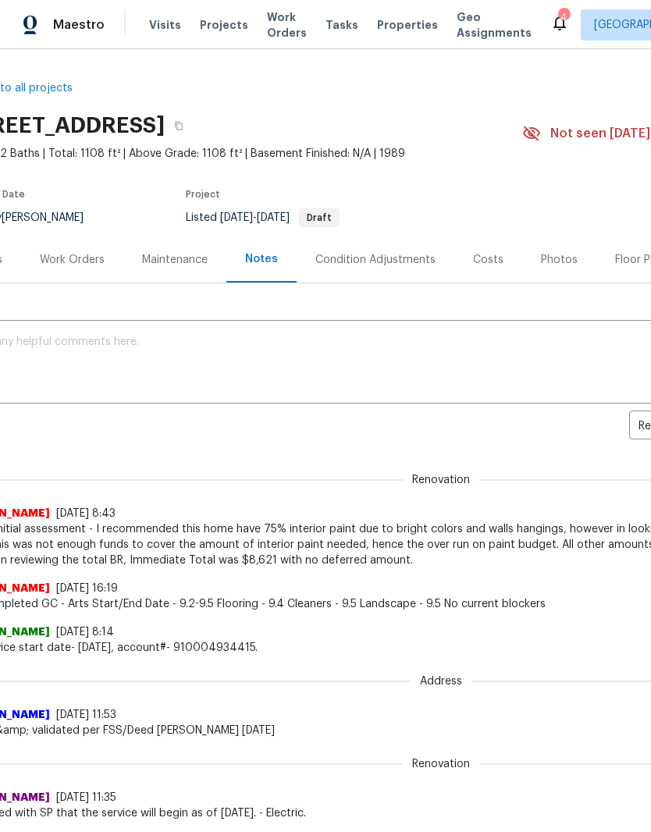
click at [273, 350] on textarea at bounding box center [397, 363] width 863 height 55
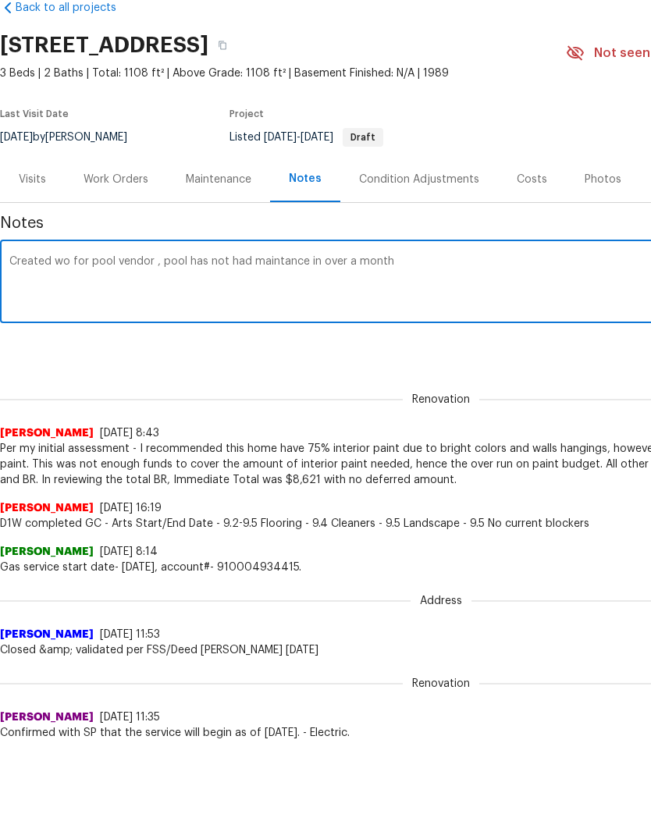
click at [290, 336] on textarea "Created wo for pool vendor , pool has not had maintance in over a month" at bounding box center [440, 363] width 863 height 55
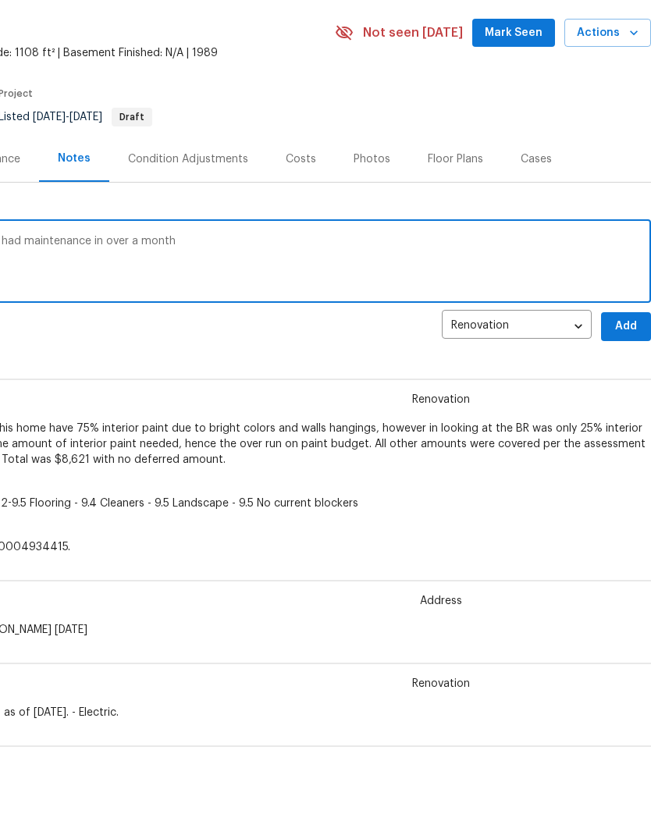
scroll to position [21, 231]
type textarea "Created wo for pool vendor , pool has not had maintenance in over a month"
click at [631, 396] on span "Add" at bounding box center [625, 406] width 25 height 20
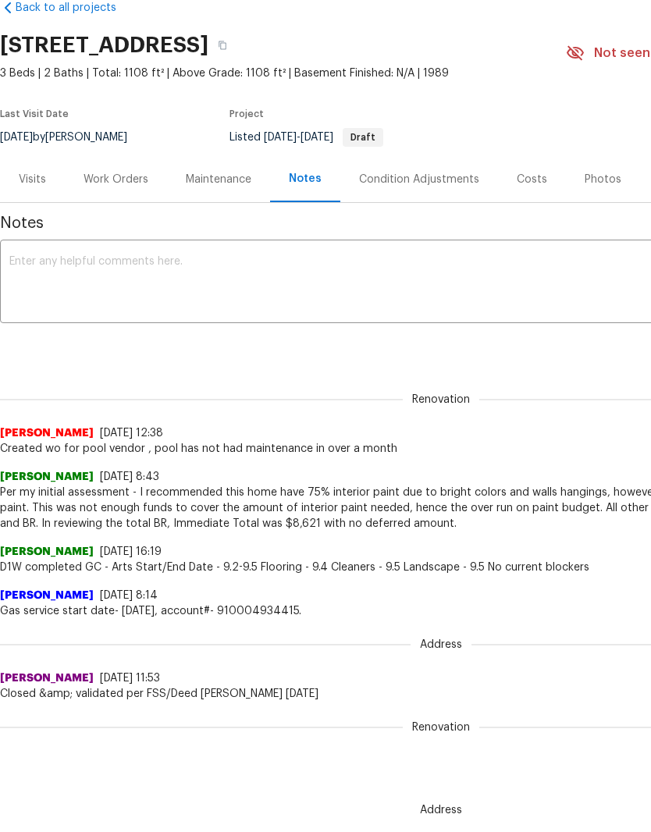
scroll to position [0, 0]
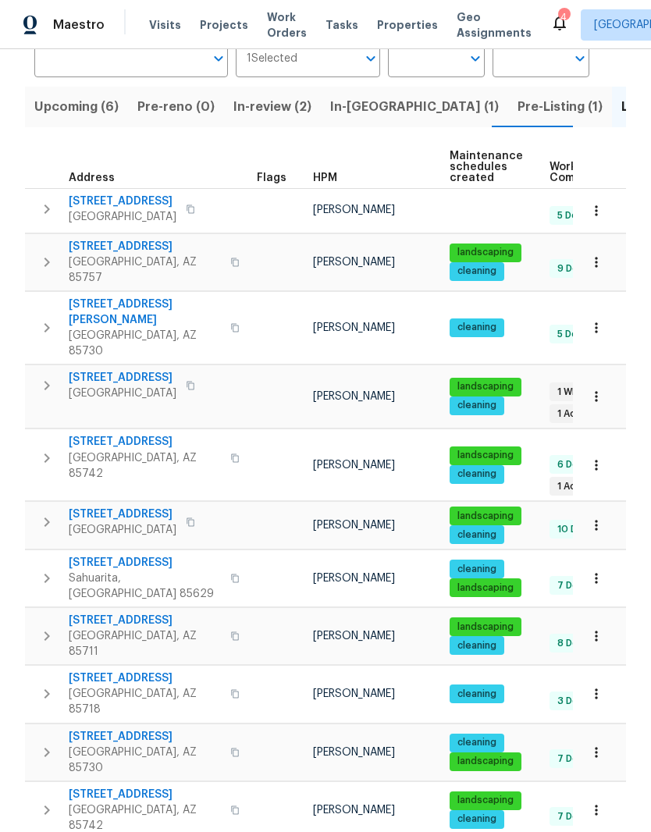
scroll to position [137, 0]
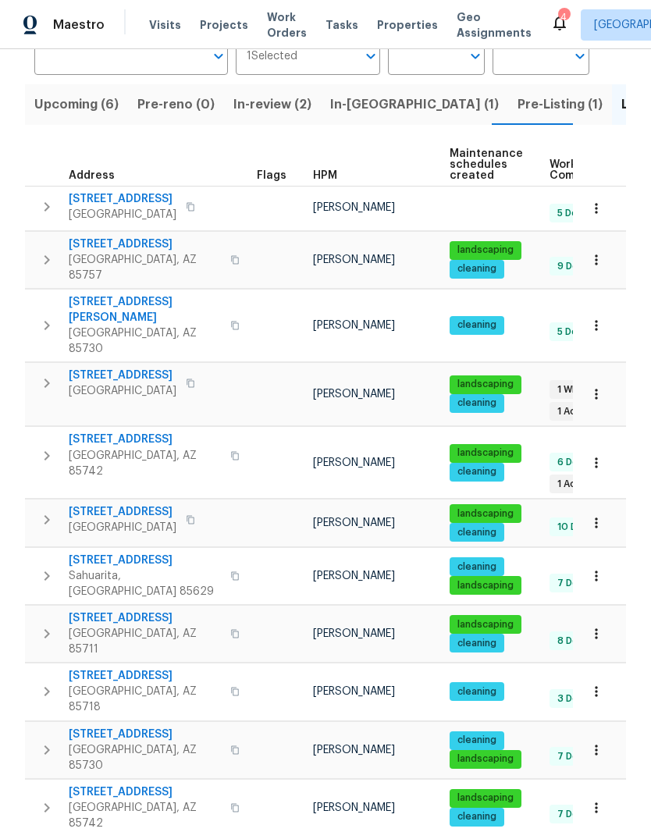
click at [98, 112] on span "Upcoming (6)" at bounding box center [76, 105] width 84 height 22
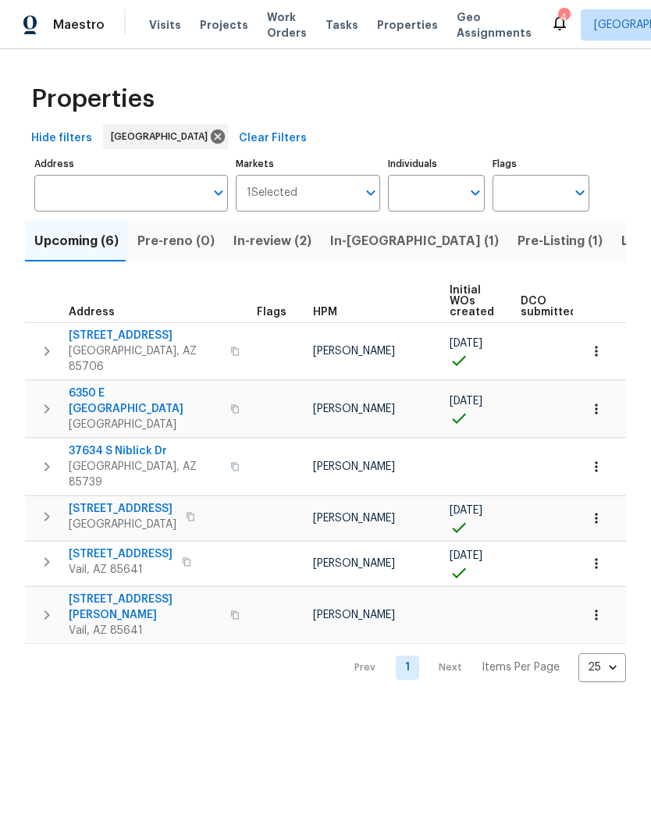
click at [147, 546] on span "10424 S Painted Mare Dr" at bounding box center [121, 554] width 104 height 16
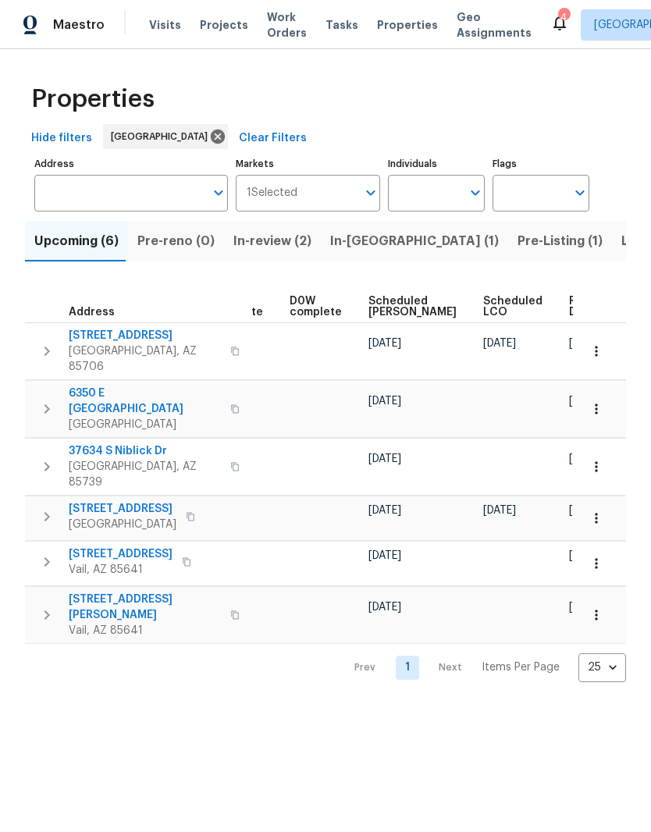
scroll to position [0, 391]
click at [601, 556] on icon "button" at bounding box center [596, 564] width 16 height 16
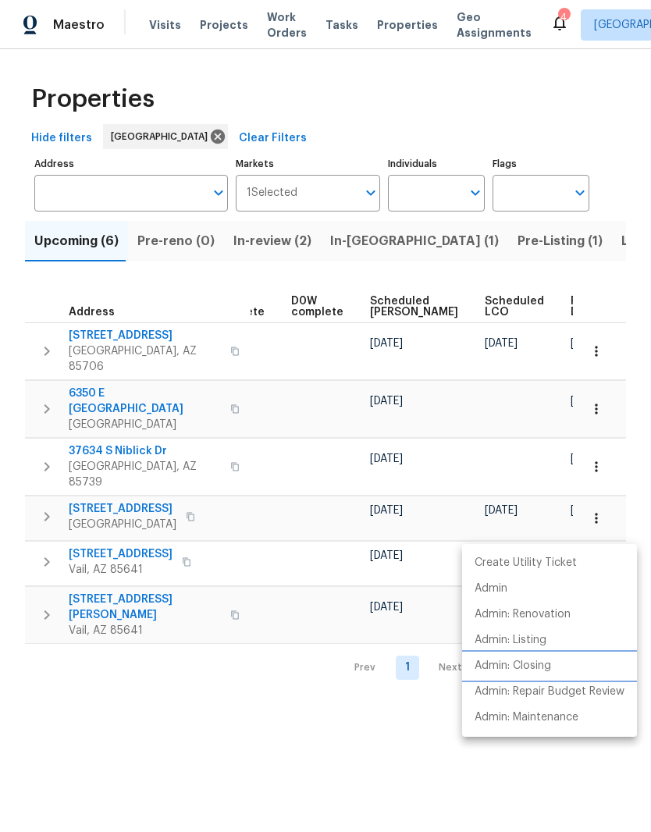
click at [542, 667] on p "Admin: Closing" at bounding box center [512, 666] width 76 height 16
